Goal: Transaction & Acquisition: Purchase product/service

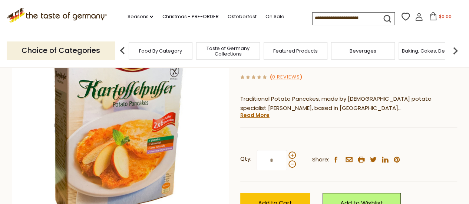
scroll to position [111, 0]
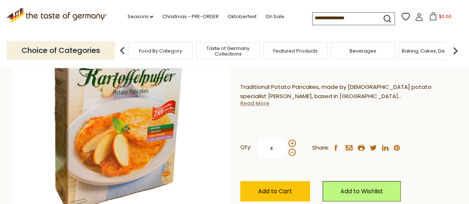
click at [264, 105] on link "Read More" at bounding box center [254, 103] width 29 height 7
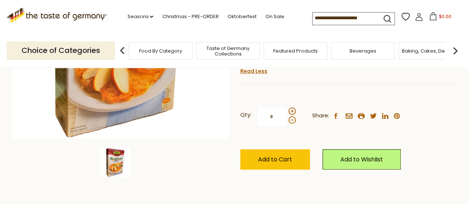
scroll to position [185, 0]
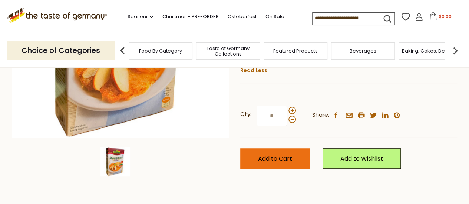
click at [295, 149] on button "Add to Cart" at bounding box center [275, 159] width 70 height 20
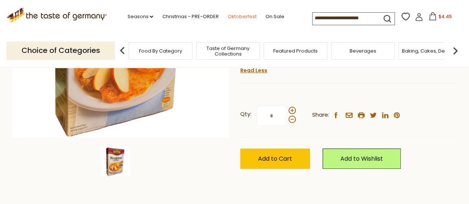
click at [247, 15] on link "Oktoberfest" at bounding box center [241, 17] width 29 height 8
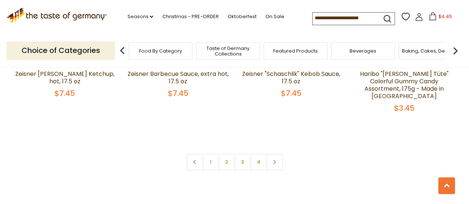
scroll to position [1816, 0]
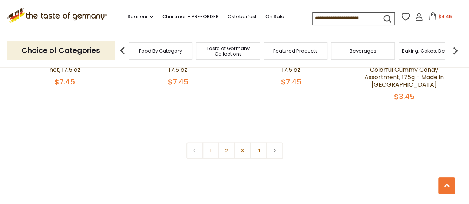
click at [433, 18] on icon at bounding box center [432, 16] width 8 height 8
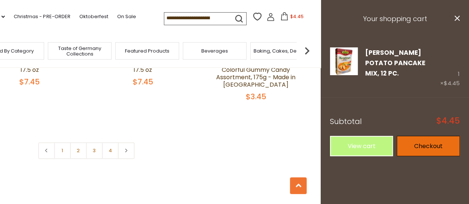
click at [444, 145] on link "Checkout" at bounding box center [428, 146] width 63 height 20
